Goal: Check status: Check status

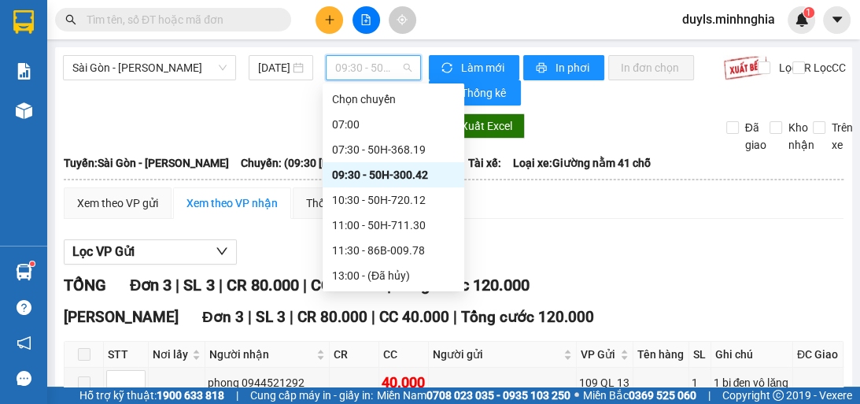
click at [372, 66] on span "09:30 - 50H-300.42" at bounding box center [373, 68] width 76 height 24
click at [434, 209] on div "10:30 - 50H-720.12" at bounding box center [394, 199] width 142 height 25
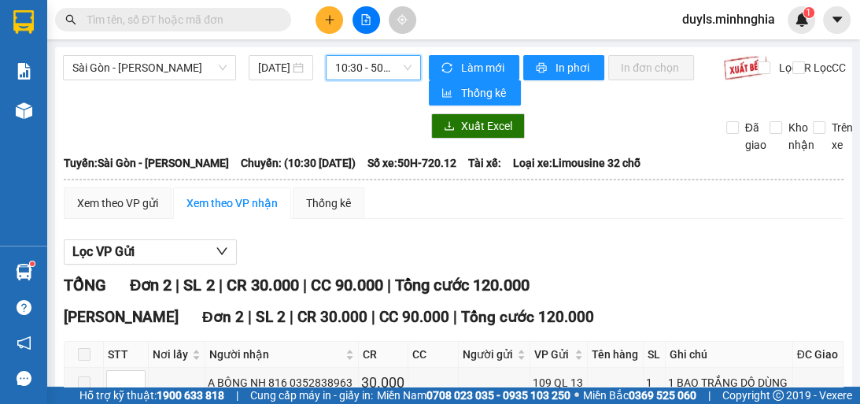
click at [695, 249] on div "Lọc VP Gửi" at bounding box center [454, 252] width 780 height 26
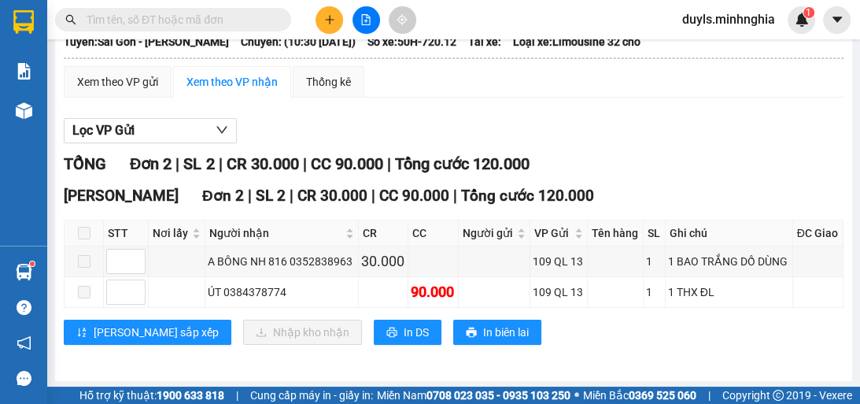
click at [575, 157] on div "TỔNG Đơn 2 | SL 2 | CR 30.000 | CC 90.000 | Tổng cước 120.000" at bounding box center [454, 164] width 780 height 24
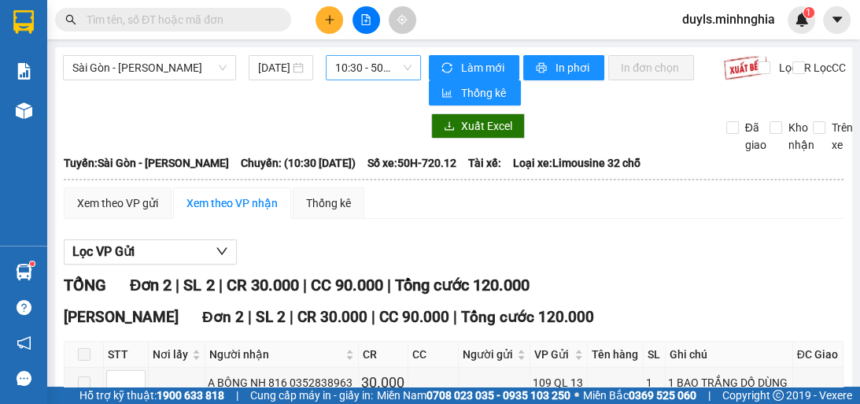
click at [382, 74] on span "10:30 - 50H-720.12" at bounding box center [373, 68] width 76 height 24
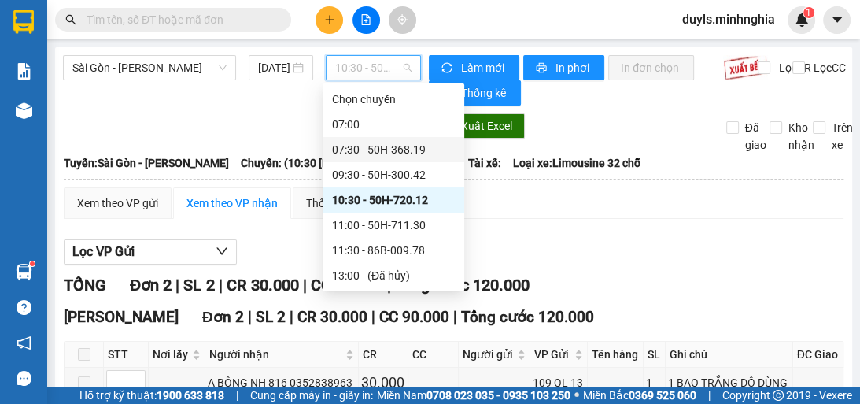
click at [418, 148] on div "07:30 - 50H-368.19" at bounding box center [393, 149] width 123 height 17
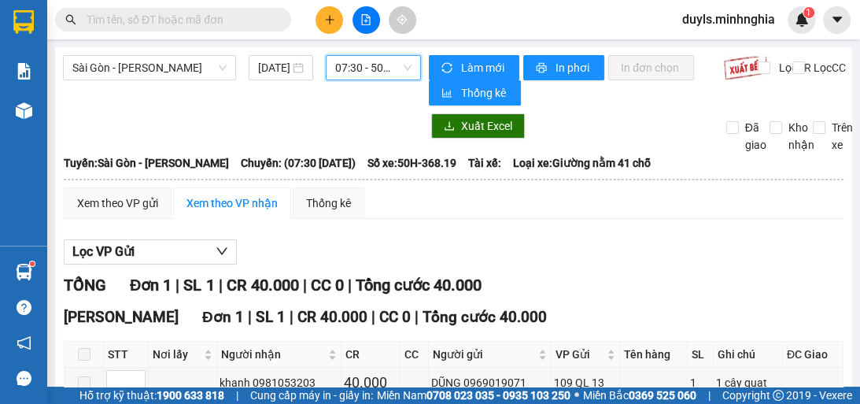
scroll to position [63, 0]
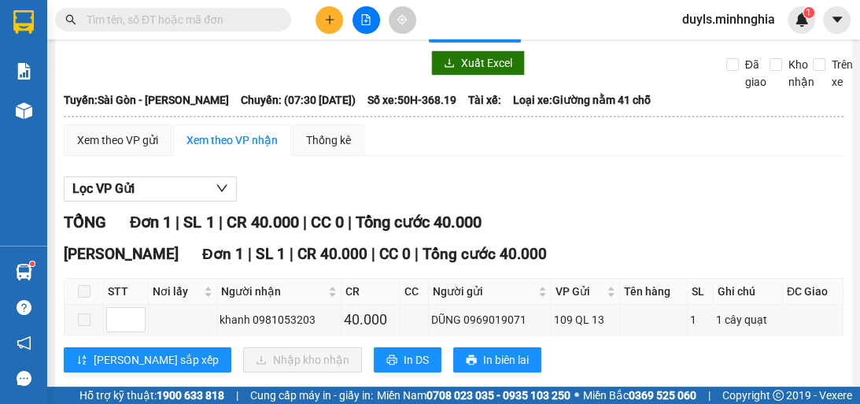
click at [522, 167] on div "Xem theo VP gửi Xem theo VP nhận Thống kê Lọc VP Gửi TỔNG Đơn 1 | SL 1 | CR 40…" at bounding box center [454, 257] width 780 height 267
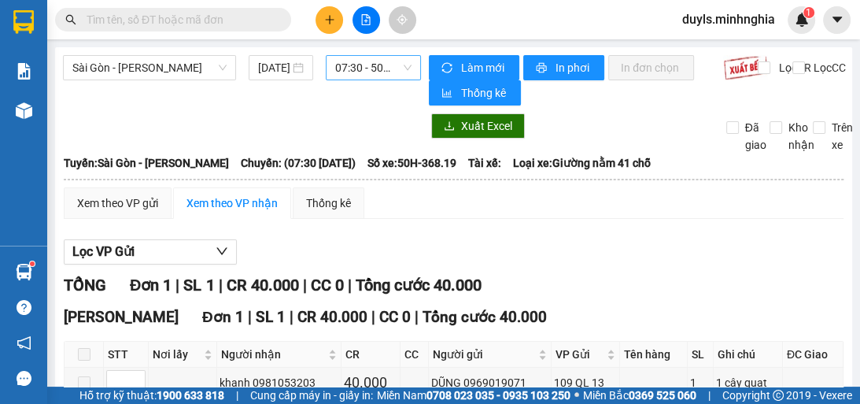
click at [381, 71] on span "07:30 - 50H-368.19" at bounding box center [373, 68] width 76 height 24
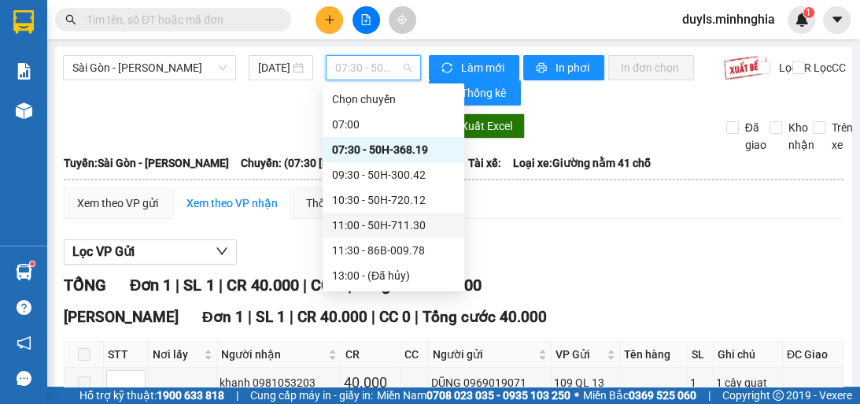
click at [430, 224] on div "11:00 - 50H-711.30" at bounding box center [393, 224] width 123 height 17
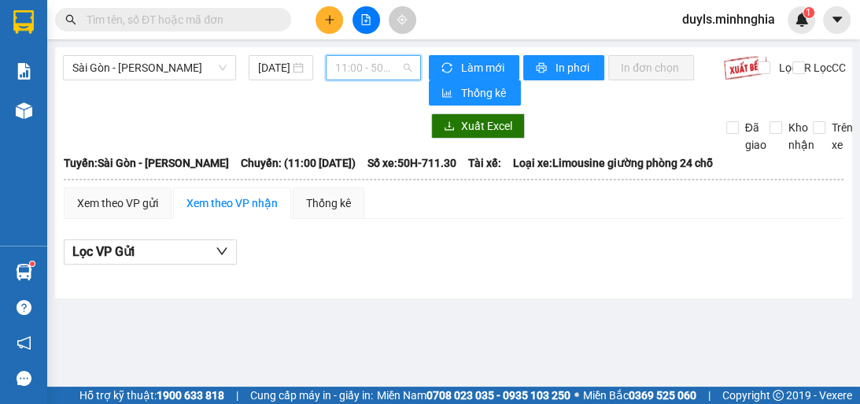
click at [397, 70] on span "11:00 - 50H-711.30" at bounding box center [373, 68] width 76 height 24
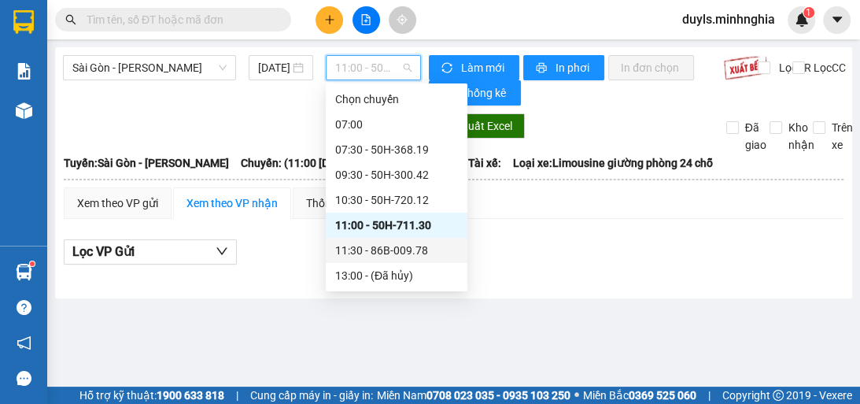
click at [411, 250] on div "11:30 - 86B-009.78" at bounding box center [396, 250] width 123 height 17
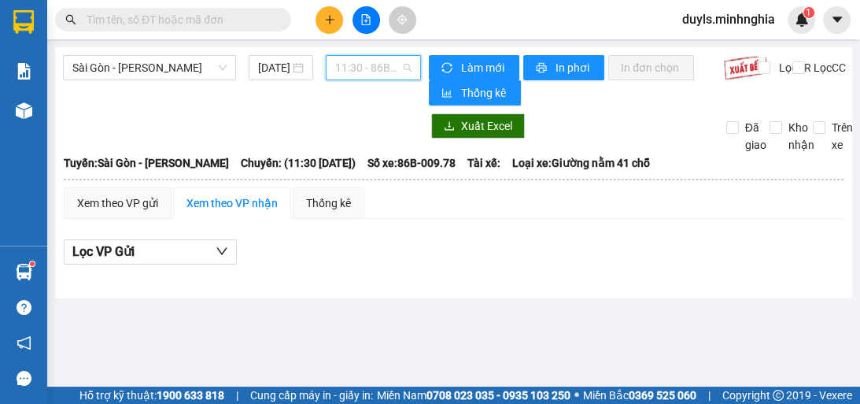
click at [391, 69] on span "11:30 - 86B-009.78" at bounding box center [373, 68] width 76 height 24
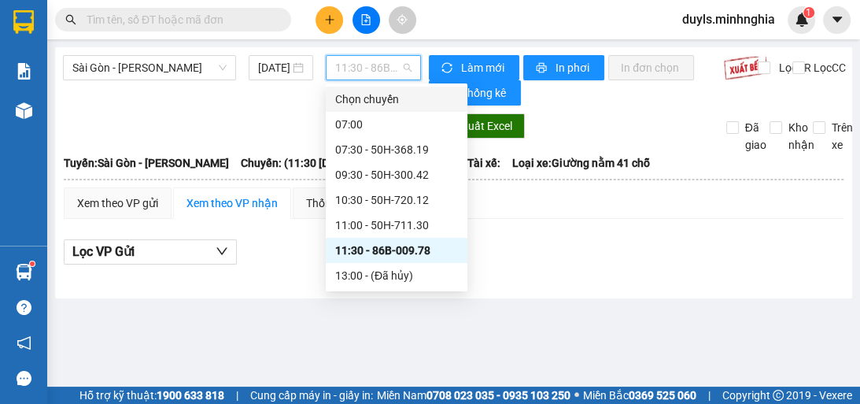
scroll to position [126, 0]
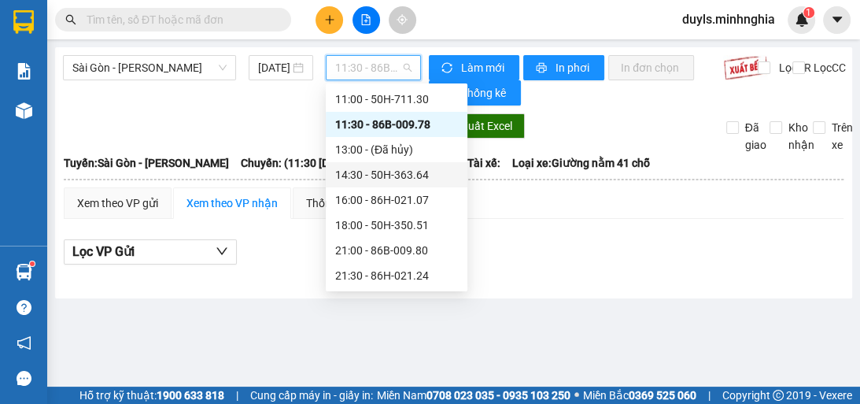
click at [447, 176] on div "14:30 - 50H-363.64" at bounding box center [396, 174] width 123 height 17
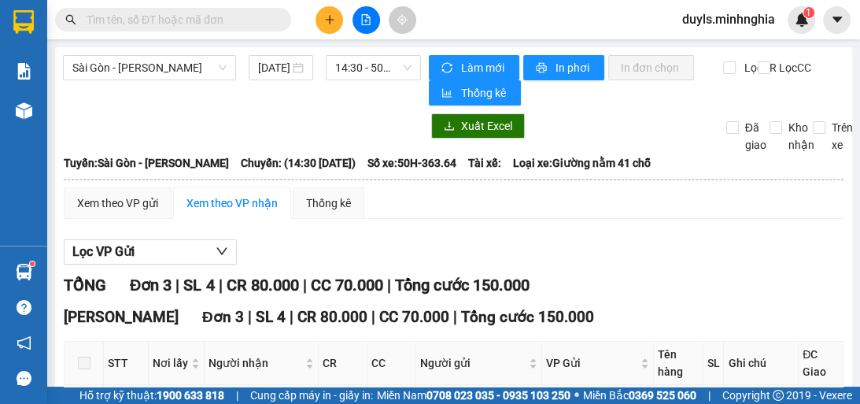
click at [570, 211] on div "Xem theo VP gửi Xem theo VP nhận Thống kê" at bounding box center [454, 202] width 780 height 31
